Goal: Information Seeking & Learning: Learn about a topic

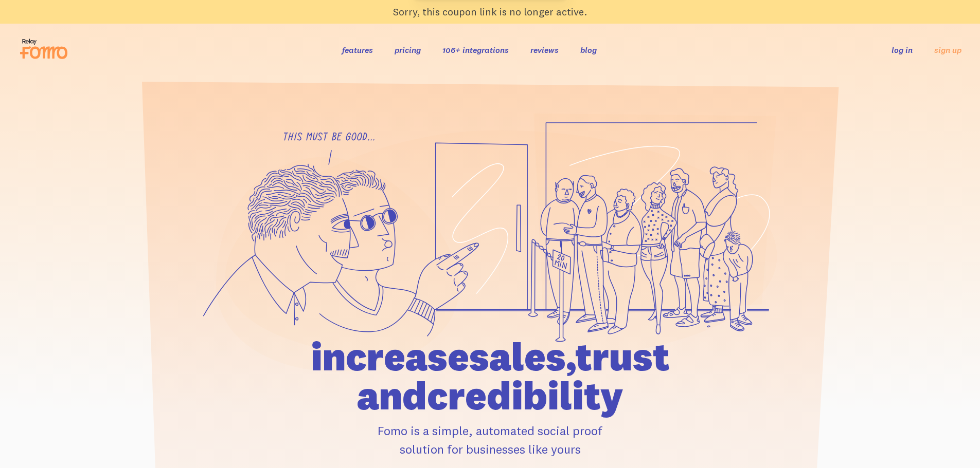
click at [409, 48] on link "pricing" at bounding box center [407, 50] width 26 height 10
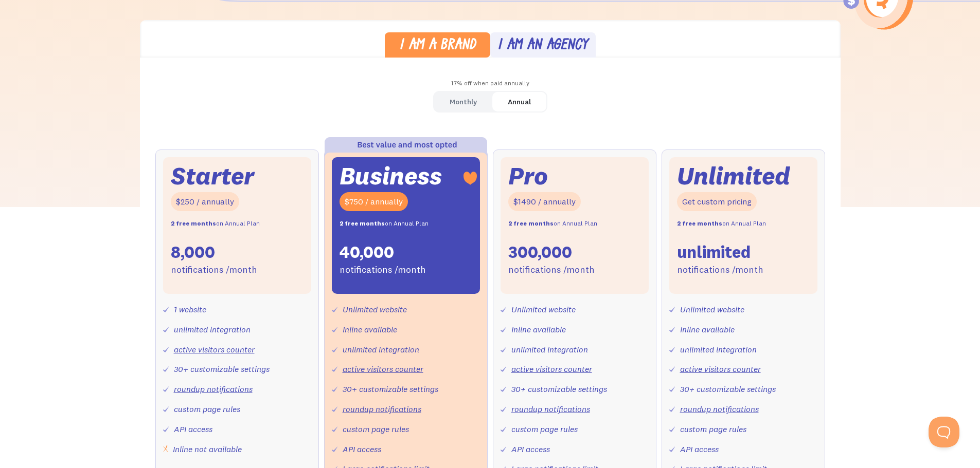
scroll to position [277, 0]
click at [461, 109] on link "Monthly" at bounding box center [463, 101] width 58 height 20
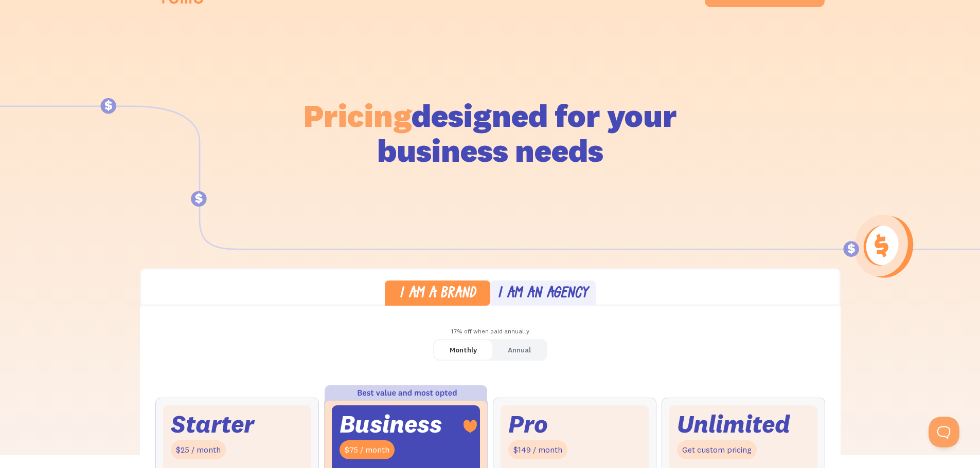
scroll to position [0, 0]
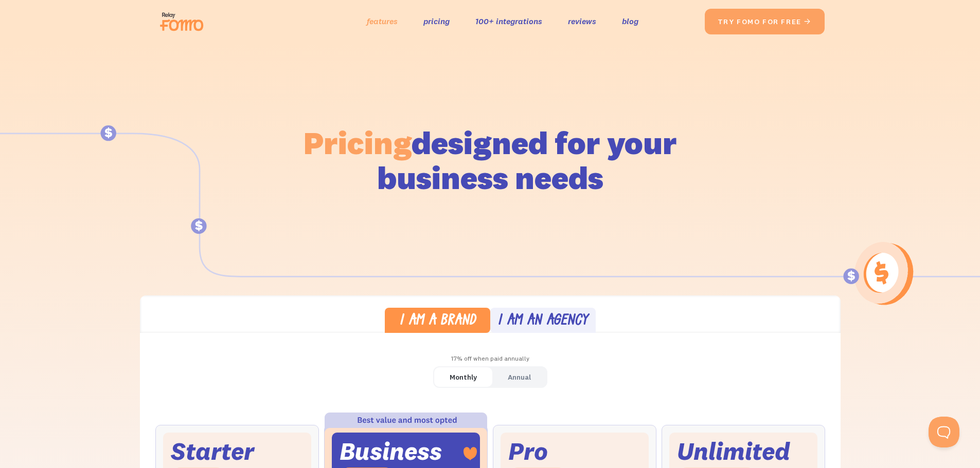
click at [380, 20] on link "features" at bounding box center [382, 21] width 31 height 15
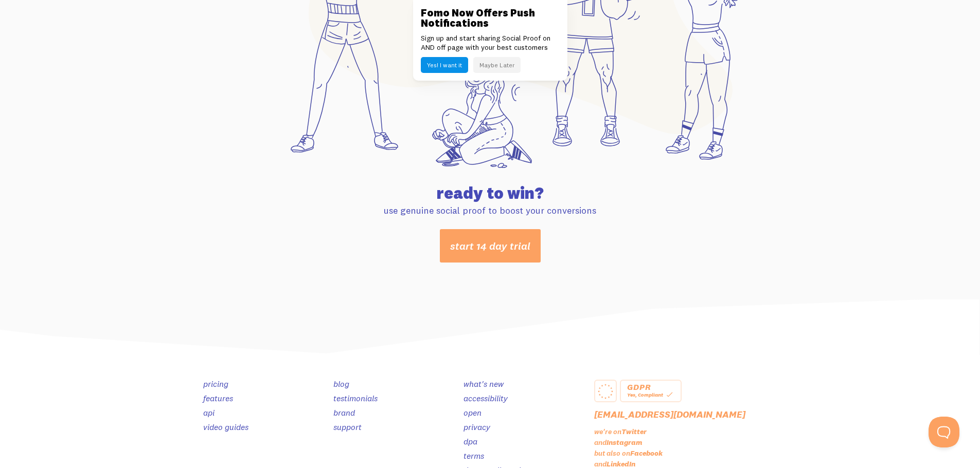
scroll to position [5323, 0]
